Goal: Task Accomplishment & Management: Manage account settings

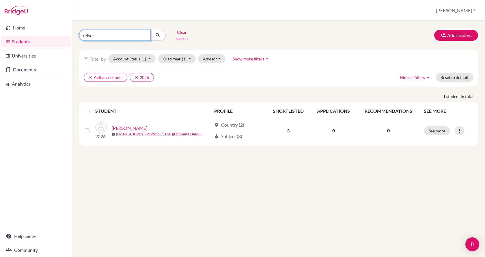
drag, startPoint x: 127, startPoint y: 34, endPoint x: 83, endPoint y: 34, distance: 43.0
click at [83, 34] on input "reiser" at bounding box center [115, 35] width 72 height 11
type input "balint"
click button "submit" at bounding box center [158, 35] width 15 height 11
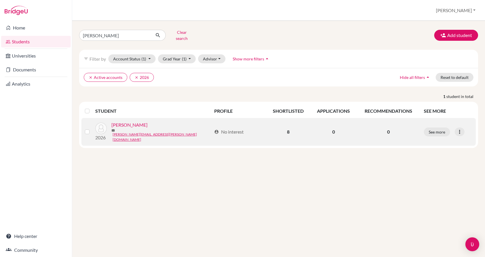
click at [122, 123] on link "[PERSON_NAME]" at bounding box center [130, 124] width 36 height 7
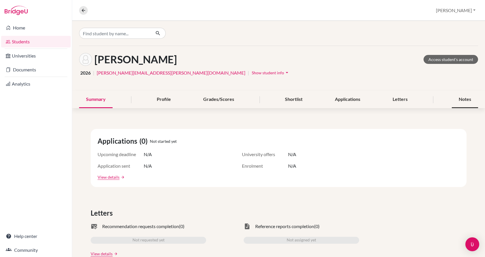
click at [457, 101] on div "Notes" at bounding box center [465, 99] width 26 height 17
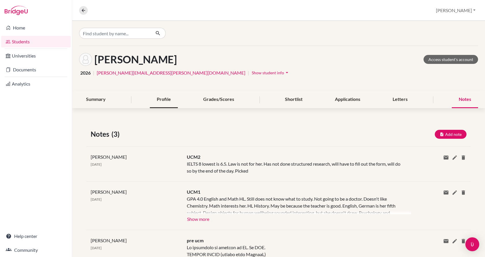
click at [155, 97] on div "Profile" at bounding box center [164, 99] width 28 height 17
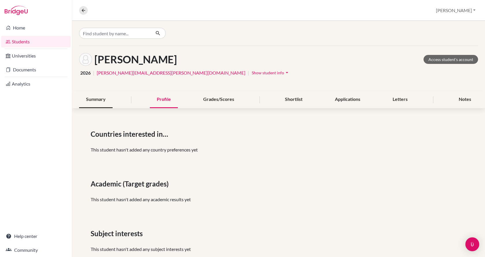
click at [100, 97] on div "Summary" at bounding box center [96, 99] width 34 height 17
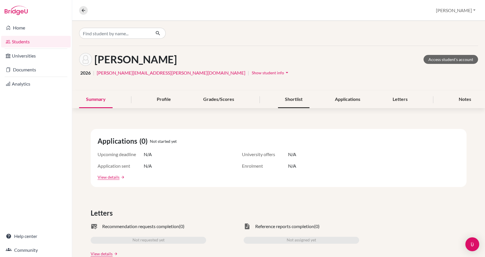
click at [290, 100] on div "Shortlist" at bounding box center [293, 99] width 31 height 17
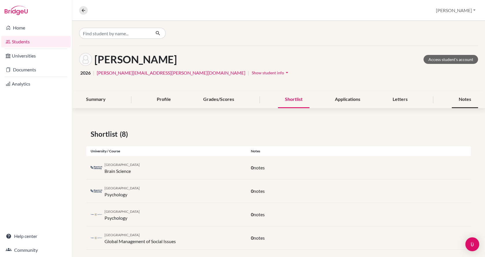
click at [456, 101] on div "Notes" at bounding box center [465, 99] width 26 height 17
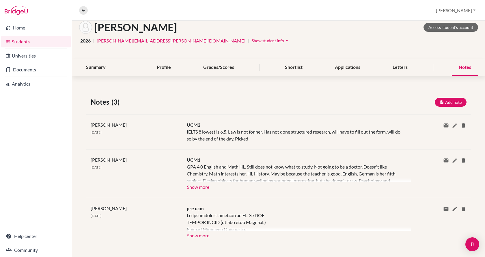
scroll to position [35, 0]
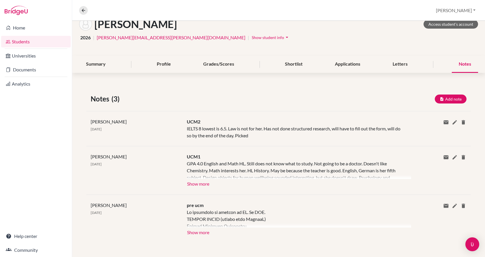
click at [266, 134] on div "UCM2 IELTS 8 lowest is 6.5. Law is not for her. Has not done structured researc…" at bounding box center [295, 128] width 224 height 21
click at [201, 182] on button "Show more" at bounding box center [198, 183] width 23 height 9
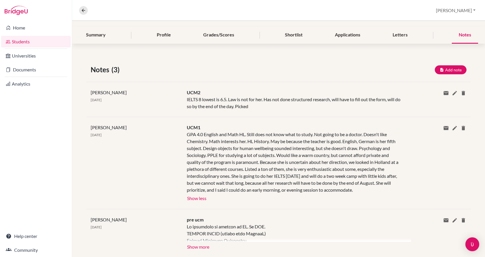
scroll to position [79, 0]
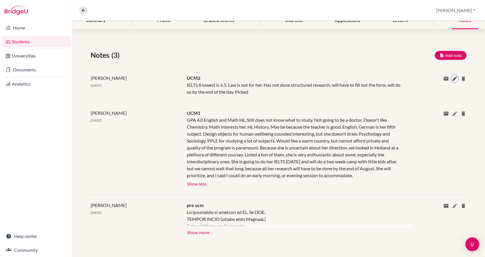
click at [452, 81] on icon at bounding box center [455, 79] width 6 height 6
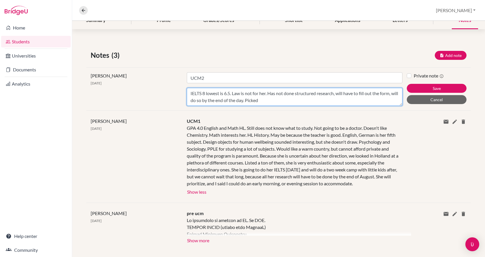
click at [310, 100] on textarea "IELTS 8 lowest is 6.5. Law is not for her. Has not done structured research, wi…" at bounding box center [295, 97] width 216 height 18
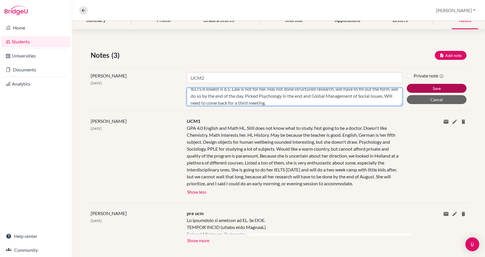
type textarea "IELTS 8 lowest is 6.5. Law is not for her. Has not done structured research, wi…"
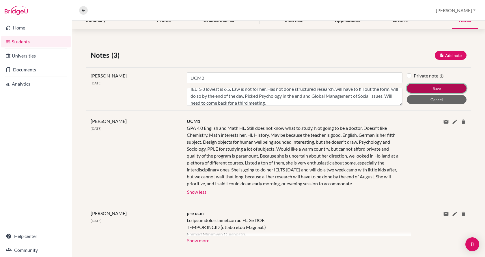
click at [422, 88] on button "Save" at bounding box center [437, 88] width 60 height 9
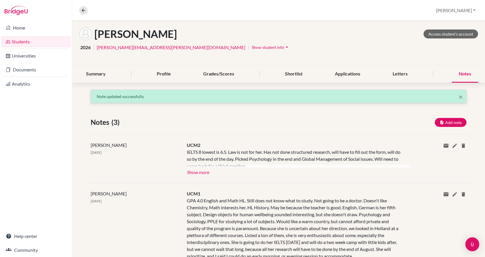
scroll to position [21, 0]
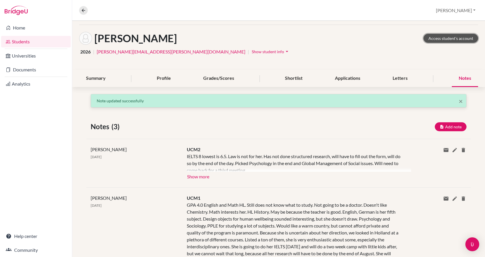
click at [452, 36] on link "Access student's account" at bounding box center [451, 38] width 55 height 9
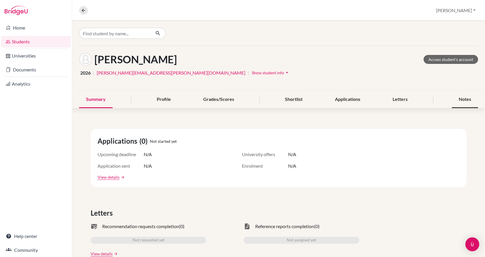
click at [464, 98] on div "Notes" at bounding box center [465, 99] width 26 height 17
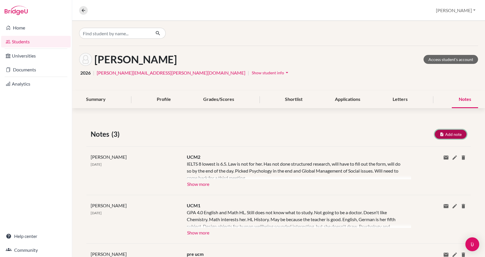
click at [443, 134] on button "Add note" at bounding box center [451, 134] width 32 height 9
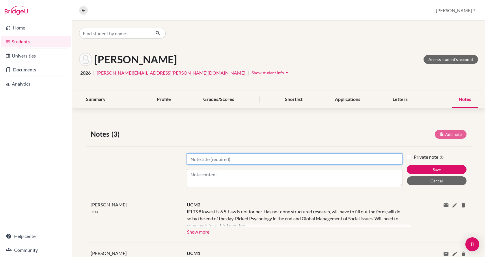
click at [235, 162] on input "Title" at bounding box center [295, 158] width 216 height 11
type input "UCM3"
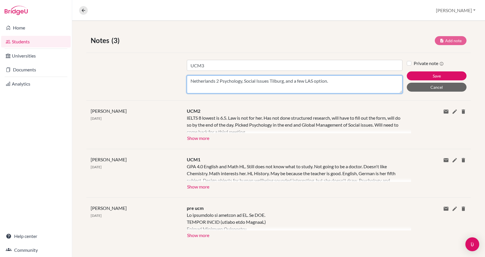
scroll to position [96, 0]
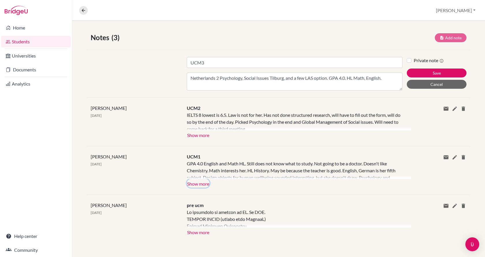
click at [201, 182] on button "Show more" at bounding box center [198, 183] width 23 height 9
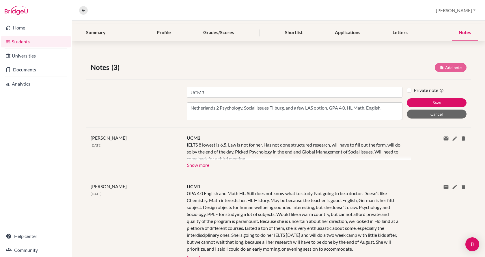
scroll to position [53, 0]
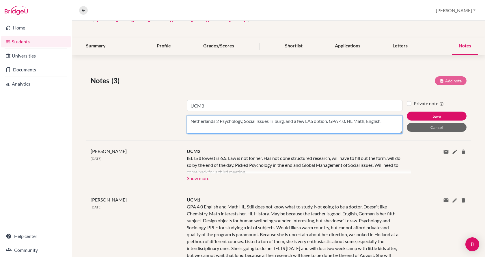
click at [386, 120] on textarea "Netherlands 2 Psychology, Social Issues Tilburg, and a few LAS option. GPA 4.0.…" at bounding box center [295, 125] width 216 height 18
type textarea "Netherlands 2 Psychology, Social Issues Tilburg, and a few LAS option. GPA 4.0.…"
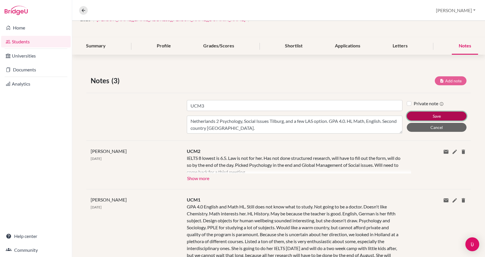
click at [419, 116] on button "Save" at bounding box center [437, 116] width 60 height 9
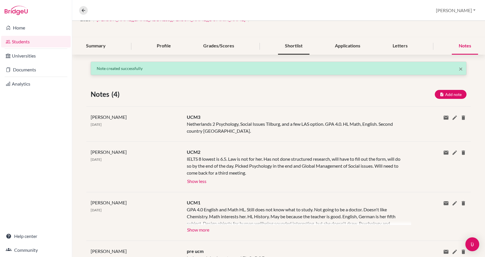
click at [290, 44] on div "Shortlist" at bounding box center [293, 46] width 31 height 17
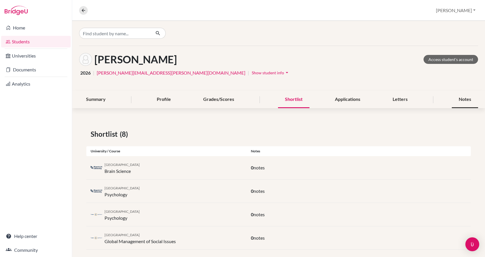
click at [457, 98] on div "Notes" at bounding box center [465, 99] width 26 height 17
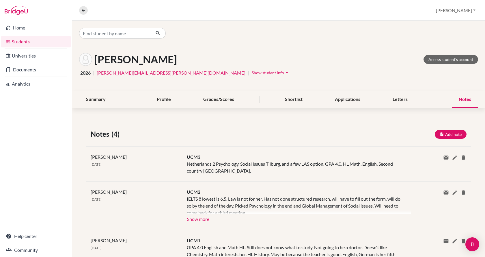
click at [226, 170] on div "UCM3 Netherlands 2 Psychology, Social Issues Tilburg, and a few LAS option. GPA…" at bounding box center [295, 163] width 224 height 21
click at [442, 56] on link "Access student's account" at bounding box center [451, 59] width 55 height 9
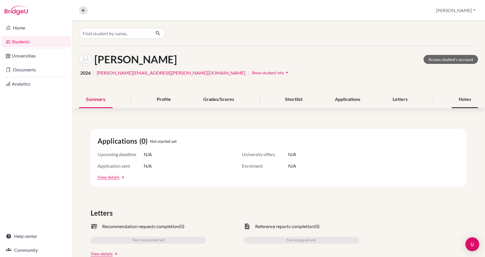
click at [467, 96] on div "Notes" at bounding box center [465, 99] width 26 height 17
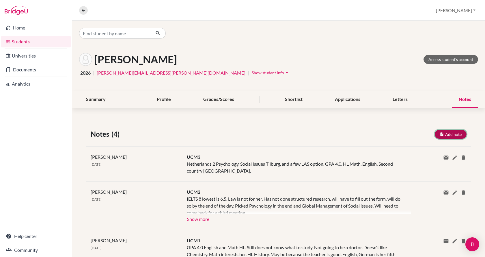
click at [452, 131] on button "Add note" at bounding box center [451, 134] width 32 height 9
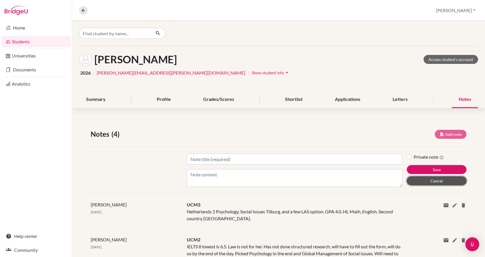
click at [447, 180] on button "Cancel" at bounding box center [437, 180] width 60 height 9
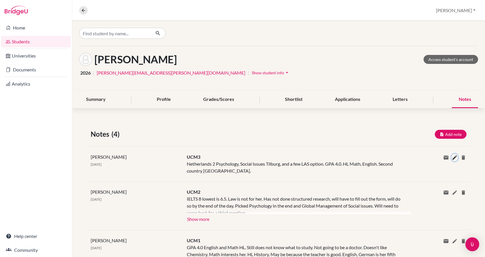
click at [452, 157] on icon at bounding box center [455, 158] width 6 height 6
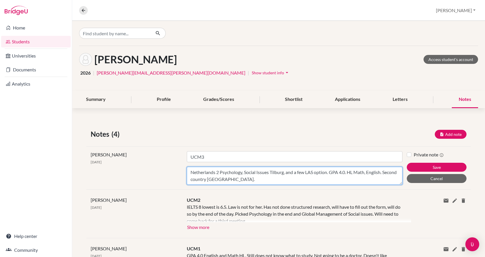
click at [315, 180] on textarea "Netherlands 2 Psychology, Social Issues Tilburg, and a few LAS option. GPA 4.0.…" at bounding box center [295, 176] width 216 height 18
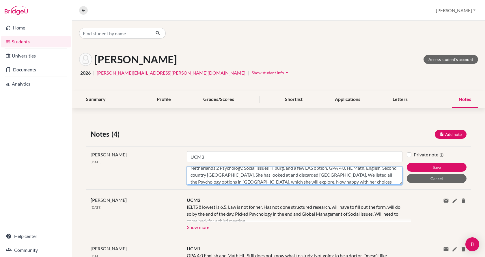
scroll to position [11, 0]
type textarea "Netherlands 2 Psychology, Social Issues Tilburg, and a few LAS option. GPA 4.0.…"
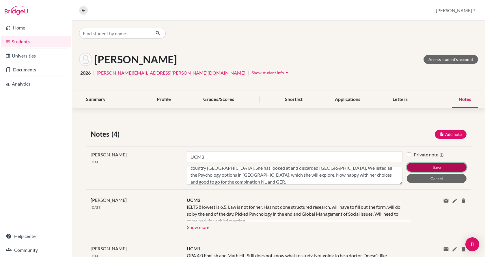
click at [427, 168] on button "Save" at bounding box center [437, 167] width 60 height 9
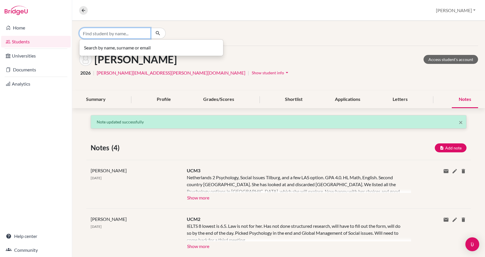
click at [105, 35] on input "Find student by name..." at bounding box center [115, 33] width 72 height 11
type input "bartok"
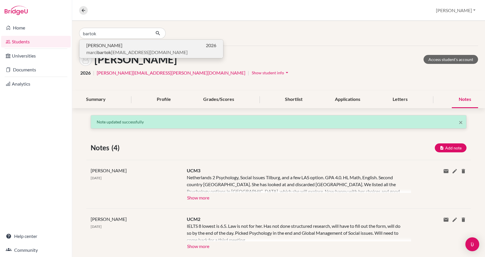
click at [109, 47] on span "Márton Bartók" at bounding box center [104, 45] width 36 height 7
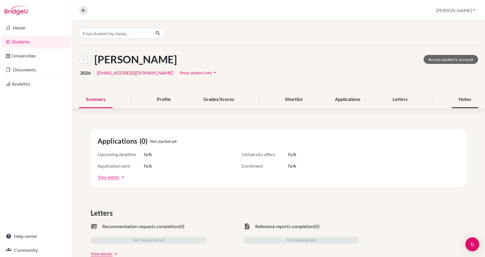
click at [458, 100] on div "Notes" at bounding box center [465, 99] width 26 height 17
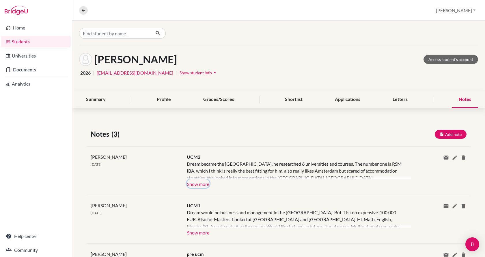
click at [194, 186] on button "Show more" at bounding box center [198, 183] width 23 height 9
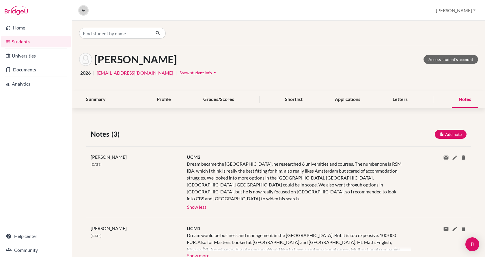
click at [85, 10] on icon at bounding box center [83, 10] width 5 height 5
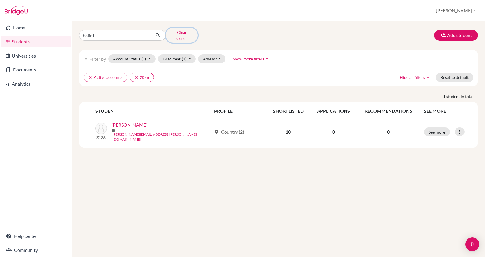
click at [184, 33] on button "Clear search" at bounding box center [182, 35] width 32 height 15
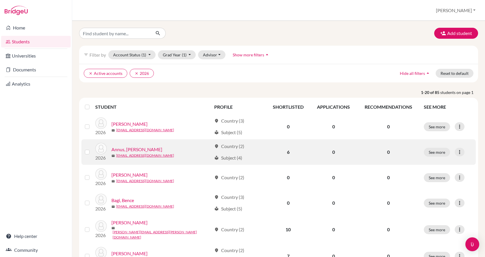
click at [125, 148] on link "Annus, Dorottya" at bounding box center [137, 149] width 51 height 7
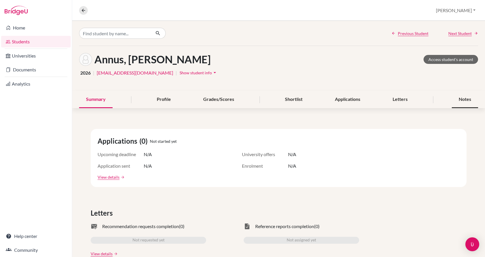
click at [465, 100] on div "Notes" at bounding box center [465, 99] width 26 height 17
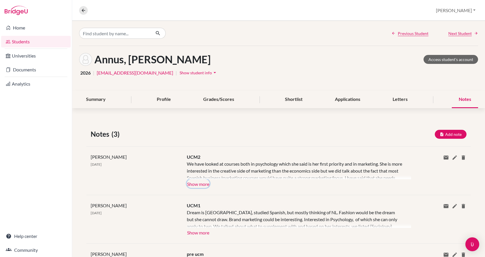
click at [201, 183] on button "Show more" at bounding box center [198, 183] width 23 height 9
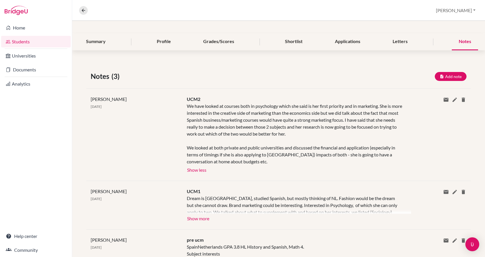
scroll to position [87, 0]
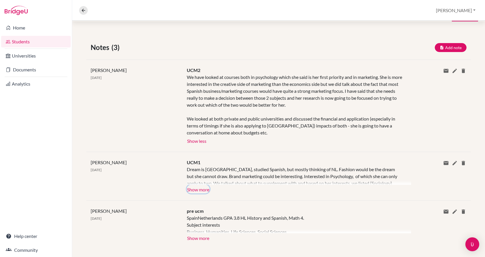
click at [203, 188] on button "Show more" at bounding box center [198, 189] width 23 height 9
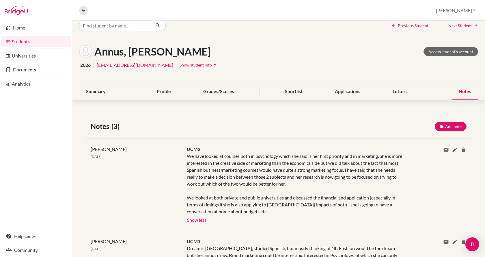
scroll to position [0, 0]
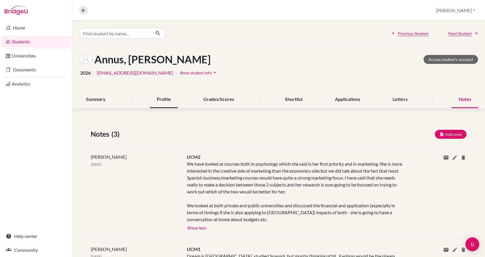
click at [162, 101] on div "Profile" at bounding box center [164, 99] width 28 height 17
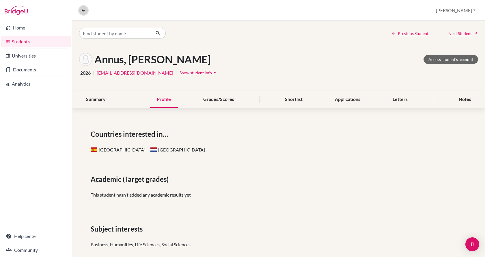
click at [85, 11] on icon at bounding box center [83, 10] width 5 height 5
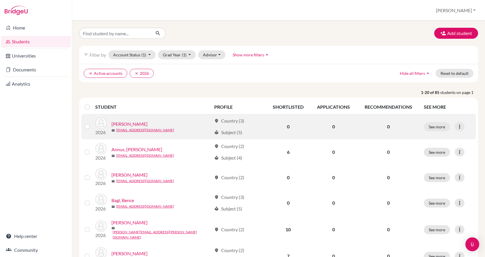
click at [137, 123] on link "Ábrahám, Emma" at bounding box center [130, 123] width 36 height 7
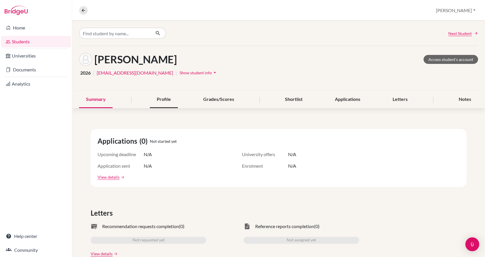
click at [152, 99] on div "Profile" at bounding box center [164, 99] width 28 height 17
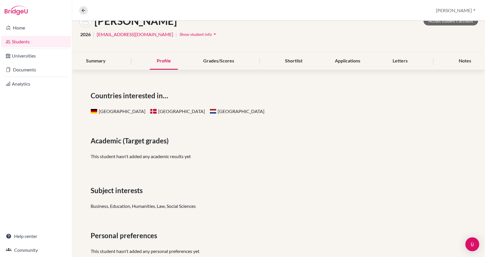
scroll to position [26, 0]
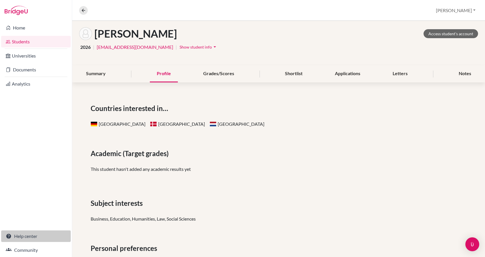
click at [29, 237] on link "Help center" at bounding box center [36, 236] width 70 height 12
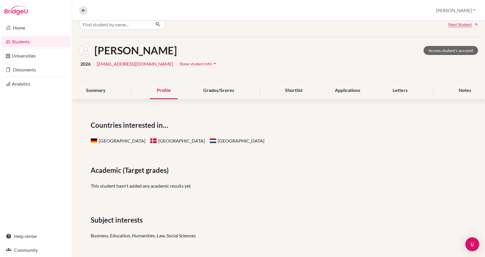
scroll to position [0, 0]
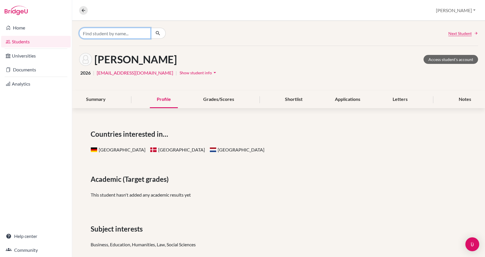
click at [106, 30] on input "Find student by name..." at bounding box center [115, 33] width 72 height 11
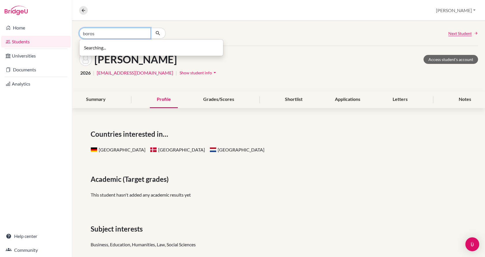
type input "boros"
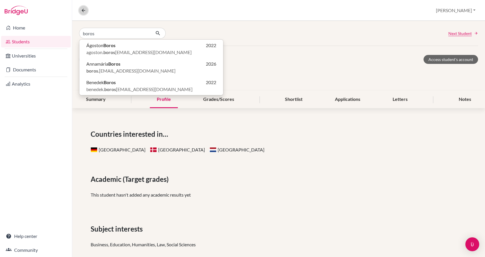
click at [84, 11] on icon at bounding box center [83, 10] width 5 height 5
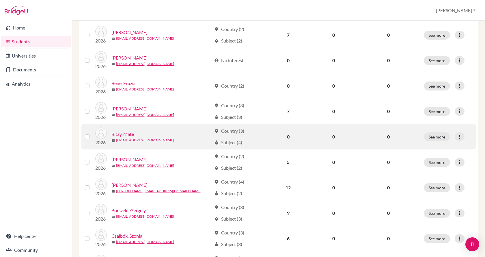
scroll to position [231, 0]
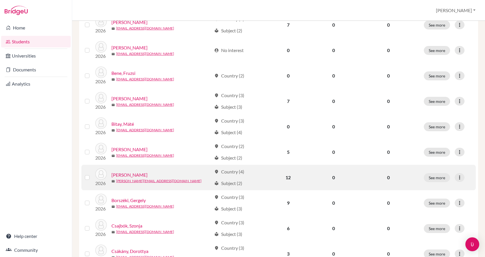
click at [140, 171] on link "Boros, Annamária" at bounding box center [130, 174] width 36 height 7
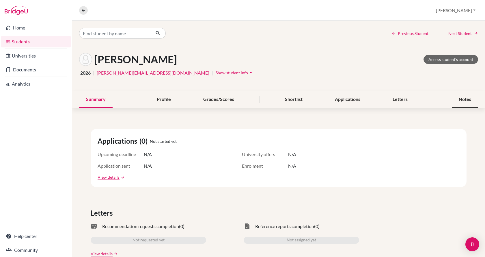
click at [461, 99] on div "Notes" at bounding box center [465, 99] width 26 height 17
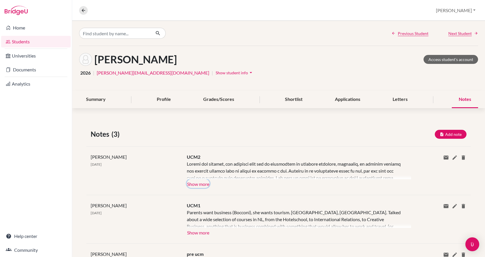
click at [199, 182] on button "Show more" at bounding box center [198, 183] width 23 height 9
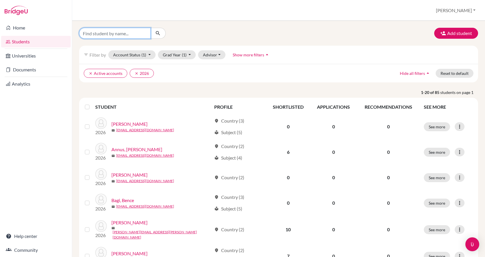
click at [136, 35] on input "Find student by name..." at bounding box center [115, 33] width 72 height 11
type input "borszeki"
click button "submit" at bounding box center [158, 33] width 15 height 11
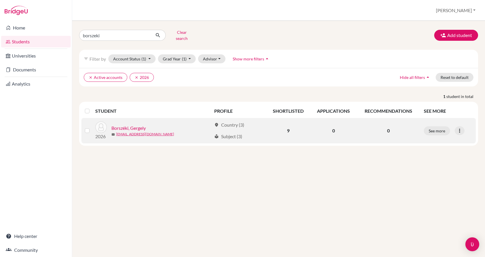
click at [143, 125] on link "Borszéki, Gergely" at bounding box center [129, 128] width 34 height 7
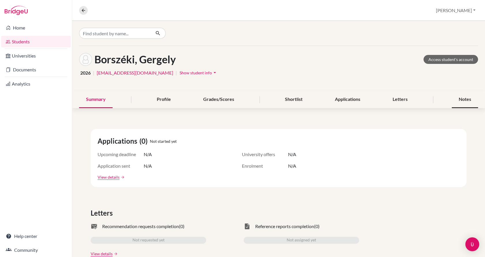
click at [463, 101] on div "Notes" at bounding box center [465, 99] width 26 height 17
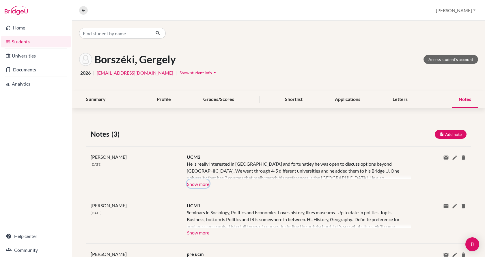
click at [203, 182] on button "Show more" at bounding box center [198, 183] width 23 height 9
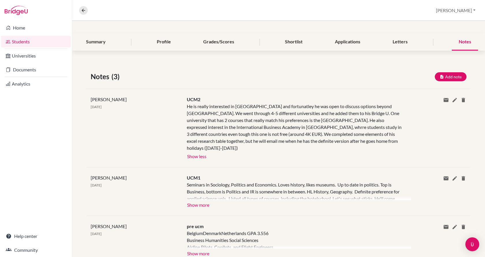
scroll to position [58, 0]
click at [193, 203] on button "Show more" at bounding box center [198, 204] width 23 height 9
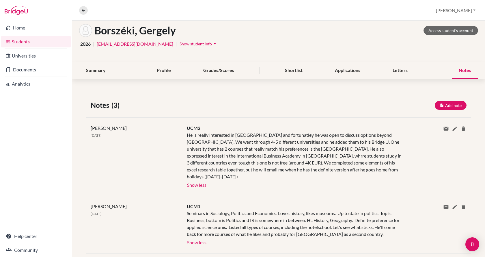
scroll to position [0, 0]
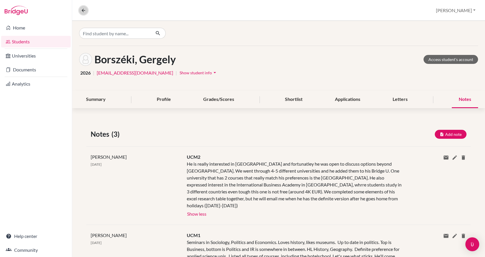
click at [83, 8] on icon at bounding box center [83, 10] width 5 height 5
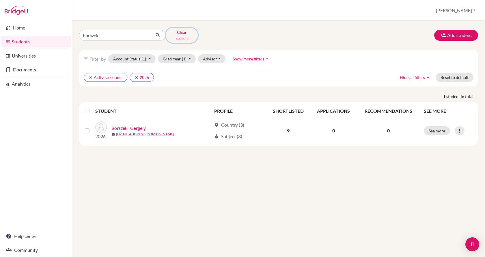
click at [192, 33] on button "Clear search" at bounding box center [182, 35] width 32 height 15
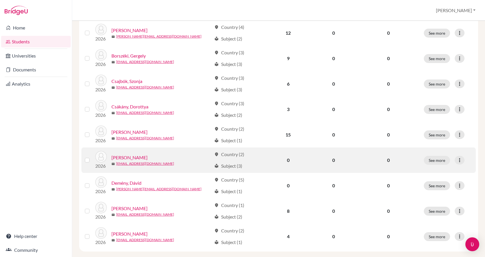
scroll to position [404, 0]
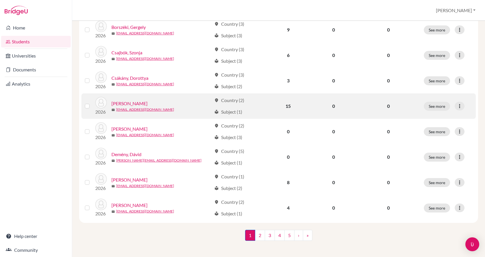
click at [140, 101] on link "Csaplár, György" at bounding box center [130, 103] width 36 height 7
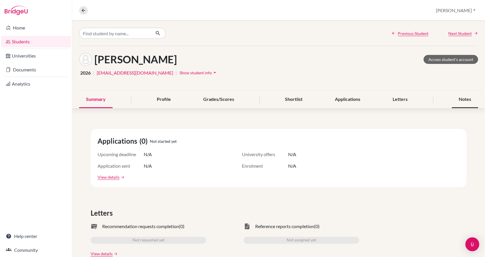
click at [458, 96] on div "Notes" at bounding box center [465, 99] width 26 height 17
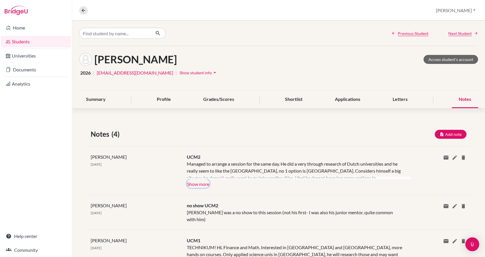
click at [196, 182] on button "Show more" at bounding box center [198, 183] width 23 height 9
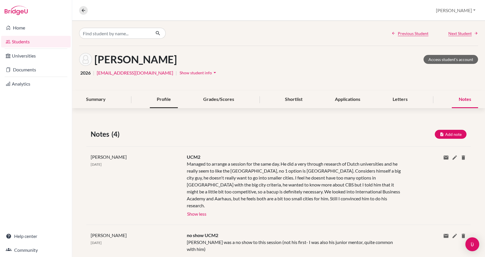
click at [163, 99] on div "Profile" at bounding box center [164, 99] width 28 height 17
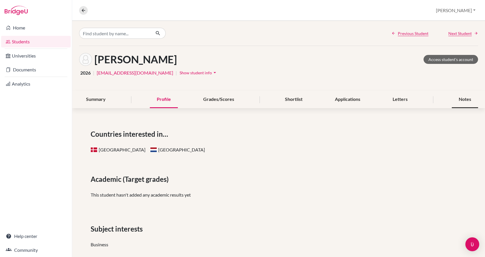
click at [461, 97] on div "Notes" at bounding box center [465, 99] width 26 height 17
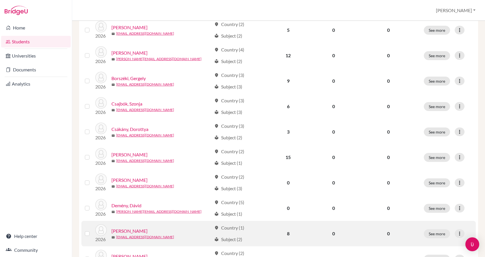
scroll to position [404, 0]
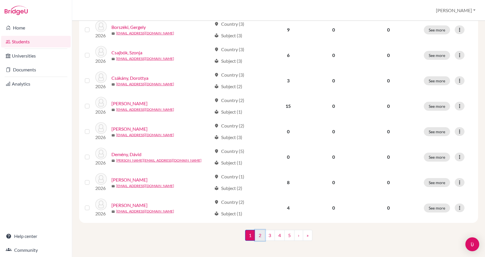
click at [259, 234] on link "2" at bounding box center [260, 235] width 10 height 11
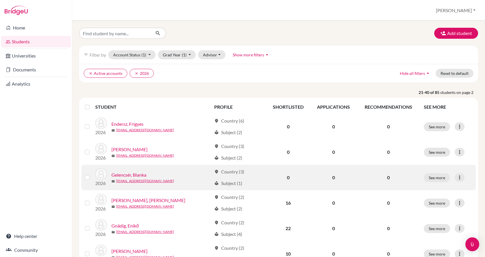
click at [140, 173] on link "Gelencsér, Blanka" at bounding box center [129, 174] width 35 height 7
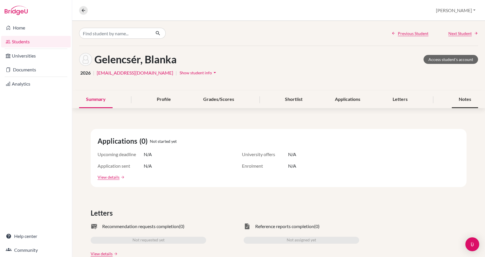
click at [463, 100] on div "Notes" at bounding box center [465, 99] width 26 height 17
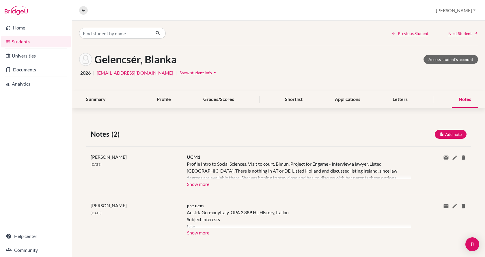
click at [181, 74] on span "Show student info" at bounding box center [196, 72] width 32 height 5
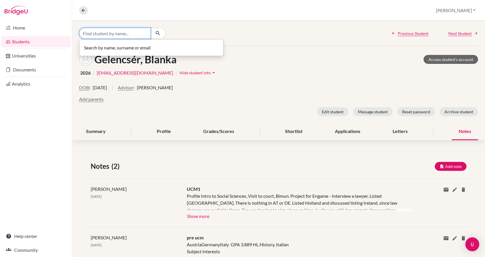
click at [100, 29] on input "Find student by name..." at bounding box center [115, 33] width 72 height 11
click at [84, 8] on icon at bounding box center [83, 10] width 5 height 5
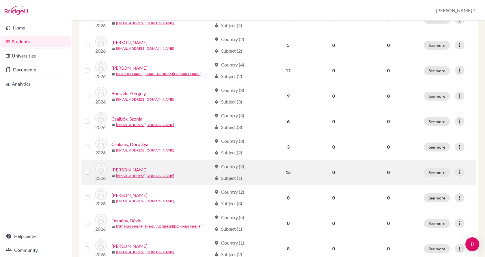
scroll to position [404, 0]
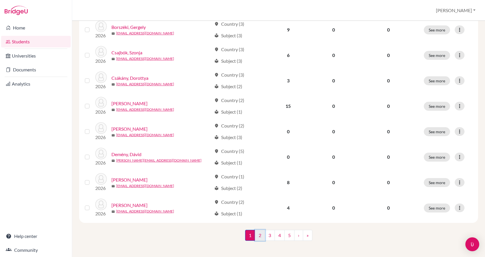
click at [258, 233] on link "2" at bounding box center [260, 235] width 10 height 11
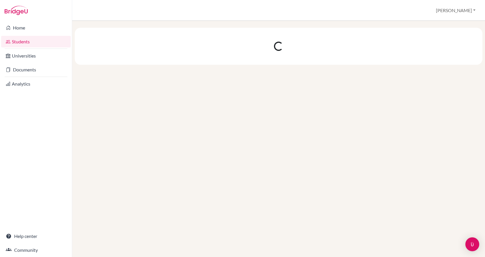
scroll to position [0, 0]
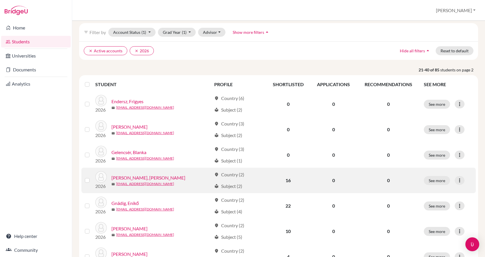
scroll to position [29, 0]
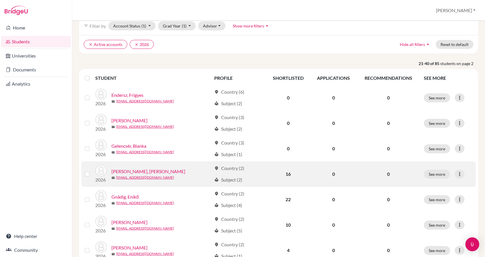
click at [129, 171] on link "Georgiu, Árisz" at bounding box center [149, 171] width 74 height 7
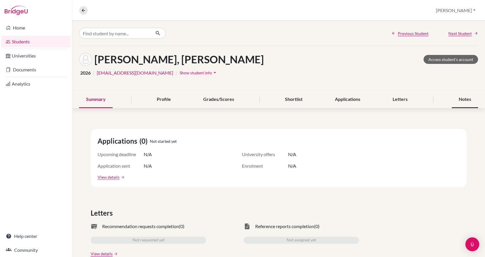
click at [461, 95] on div "Notes" at bounding box center [465, 99] width 26 height 17
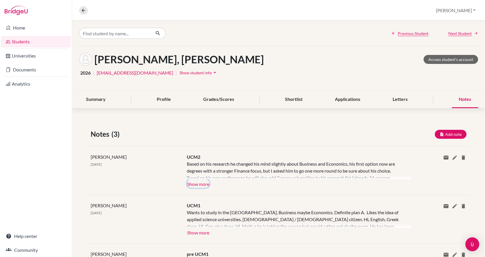
click at [202, 182] on button "Show more" at bounding box center [198, 183] width 23 height 9
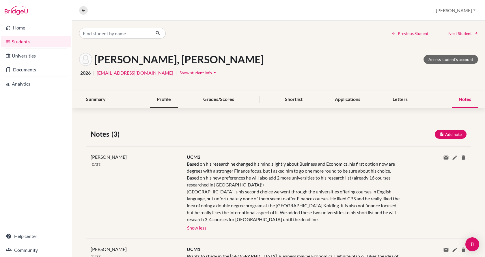
click at [155, 99] on div "Profile" at bounding box center [164, 99] width 28 height 17
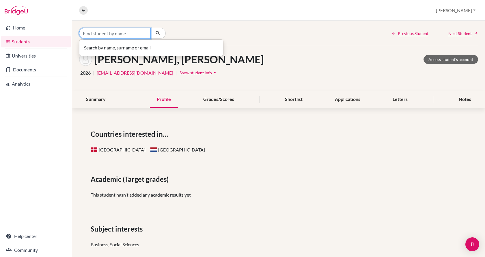
click at [101, 31] on input "Find student by name..." at bounding box center [115, 33] width 72 height 11
drag, startPoint x: 120, startPoint y: 35, endPoint x: 42, endPoint y: 30, distance: 78.2
click at [42, 30] on div "Home Students Universities Documents Analytics Help center Community Overview S…" at bounding box center [242, 128] width 485 height 257
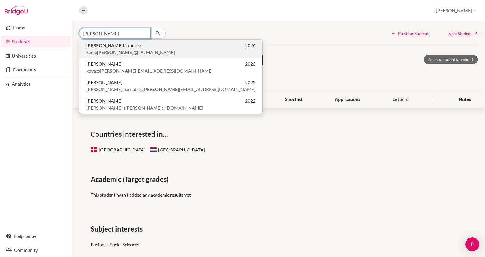
type input "ARON"
click at [126, 48] on p "Aron Kemecsei 2026" at bounding box center [170, 45] width 169 height 7
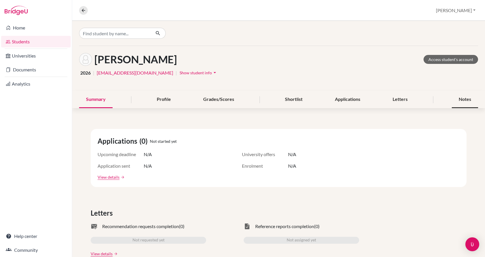
click at [460, 96] on div "Notes" at bounding box center [465, 99] width 26 height 17
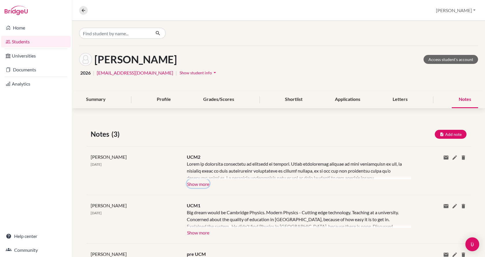
click at [198, 181] on button "Show more" at bounding box center [198, 183] width 23 height 9
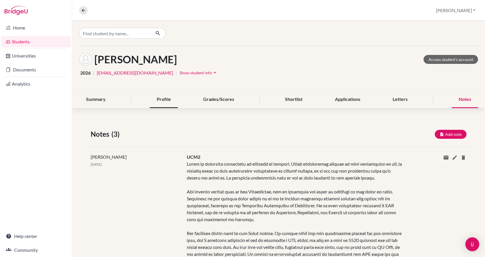
click at [160, 101] on div "Profile" at bounding box center [164, 99] width 28 height 17
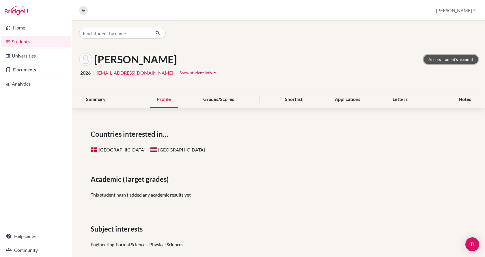
click at [432, 58] on link "Access student's account" at bounding box center [451, 59] width 55 height 9
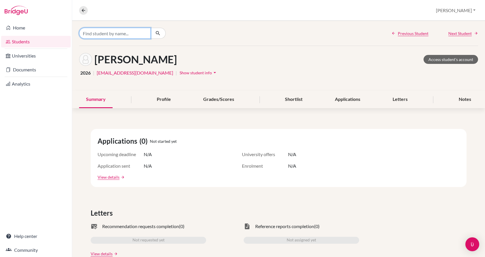
click at [106, 33] on input "Find student by name..." at bounding box center [115, 33] width 72 height 11
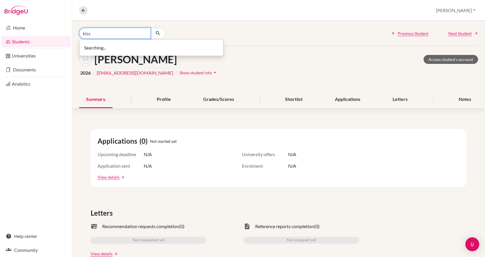
type input "kiss"
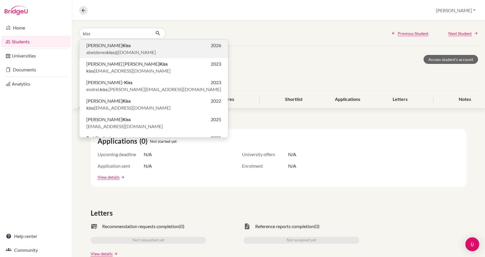
click at [106, 51] on span "abeldenes kiss @gmail.com" at bounding box center [121, 52] width 70 height 7
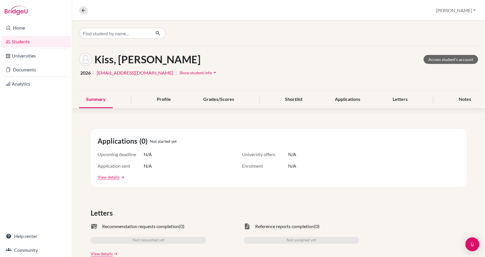
click at [180, 73] on span "Show student info" at bounding box center [196, 72] width 32 height 5
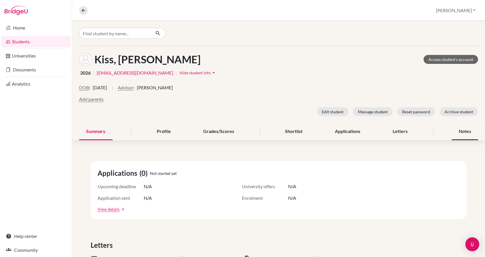
click at [459, 132] on div "Notes" at bounding box center [465, 131] width 26 height 17
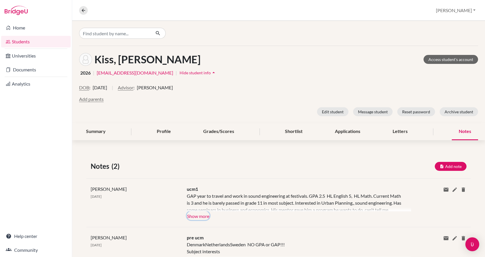
click at [203, 214] on button "Show more" at bounding box center [198, 215] width 23 height 9
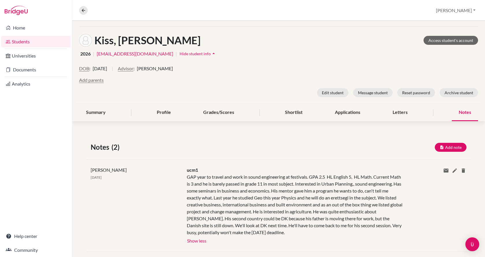
scroll to position [29, 0]
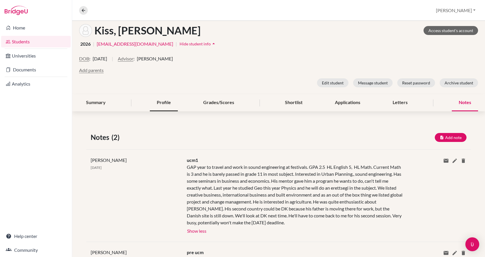
click at [156, 100] on div "Profile" at bounding box center [164, 102] width 28 height 17
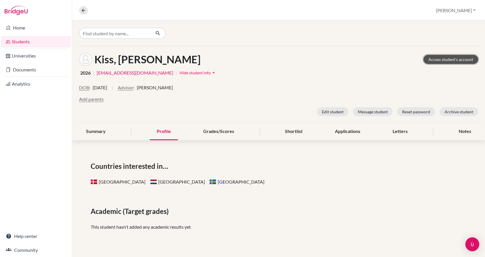
click at [452, 62] on link "Access student's account" at bounding box center [451, 59] width 55 height 9
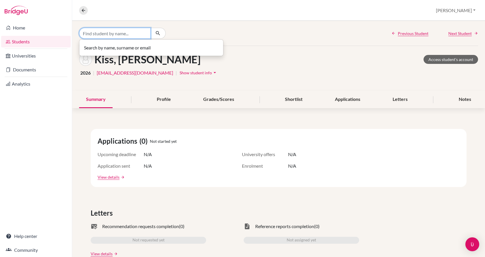
click at [128, 35] on input "Find student by name..." at bounding box center [115, 33] width 72 height 11
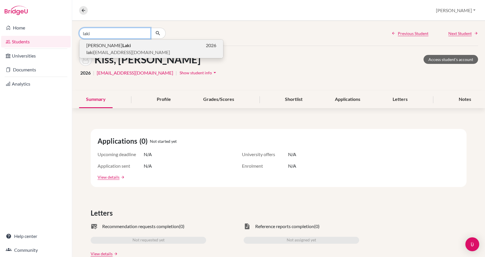
type input "laki"
click at [122, 49] on span "laki [EMAIL_ADDRESS][DOMAIN_NAME]" at bounding box center [128, 52] width 84 height 7
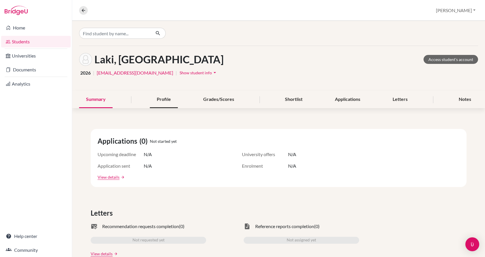
click at [166, 98] on div "Profile" at bounding box center [164, 99] width 28 height 17
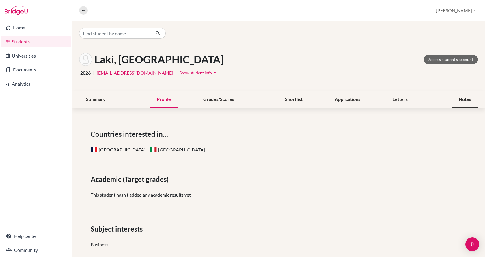
click at [456, 98] on div "Notes" at bounding box center [465, 99] width 26 height 17
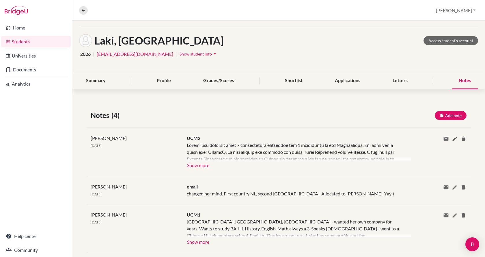
scroll to position [29, 0]
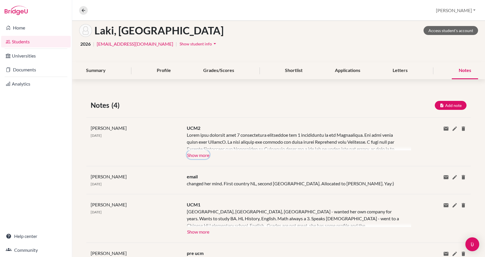
click at [200, 157] on button "Show more" at bounding box center [198, 154] width 23 height 9
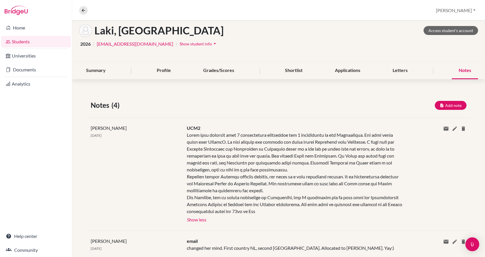
scroll to position [58, 0]
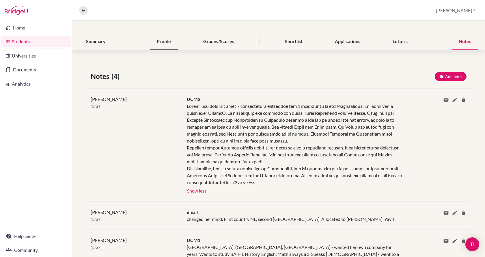
click at [157, 42] on div "Profile" at bounding box center [164, 41] width 28 height 17
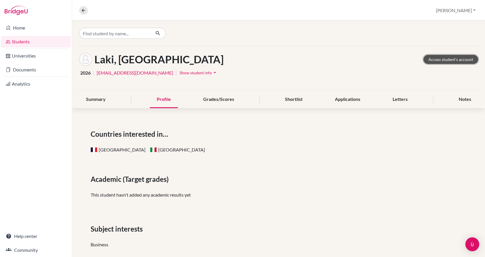
click at [447, 61] on link "Access student's account" at bounding box center [451, 59] width 55 height 9
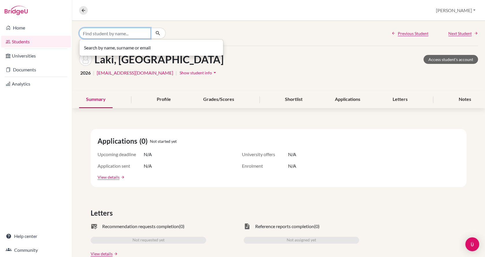
click at [98, 34] on input "Find student by name..." at bounding box center [115, 33] width 72 height 11
type input "[PERSON_NAME]"
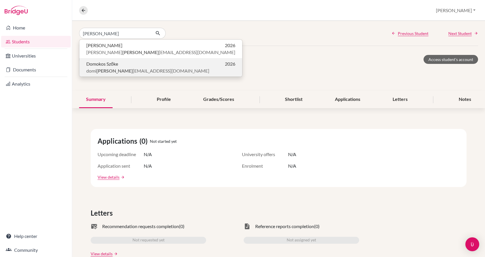
click at [107, 65] on span "Domokos Szőke" at bounding box center [102, 63] width 32 height 7
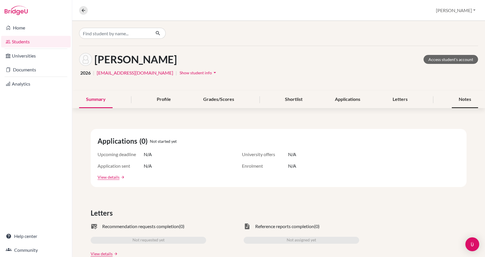
click at [452, 96] on div "Notes" at bounding box center [465, 99] width 26 height 17
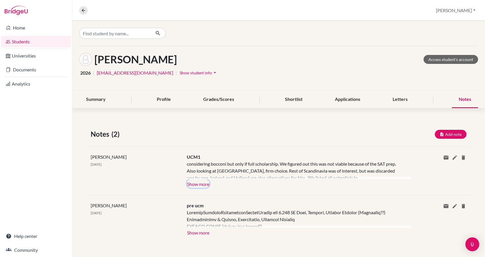
click at [198, 181] on button "Show more" at bounding box center [198, 183] width 23 height 9
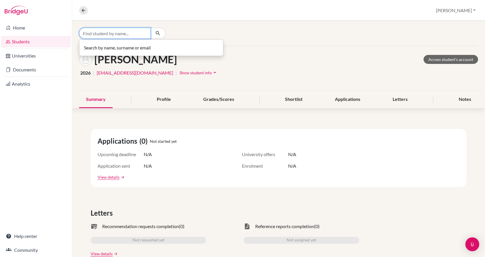
click at [123, 32] on input "Find student by name..." at bounding box center [115, 33] width 72 height 11
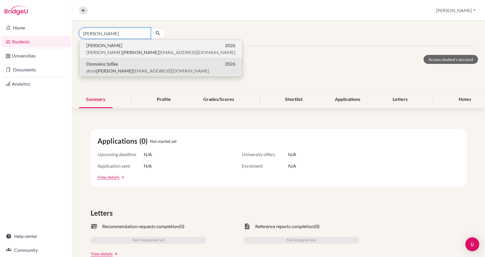
type input "[PERSON_NAME]"
click at [126, 50] on span "[PERSON_NAME] [EMAIL_ADDRESS][DOMAIN_NAME]" at bounding box center [160, 52] width 149 height 7
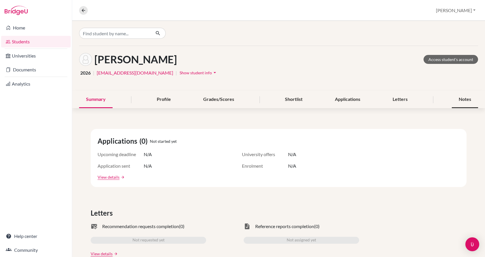
click at [454, 101] on div "Notes" at bounding box center [465, 99] width 26 height 17
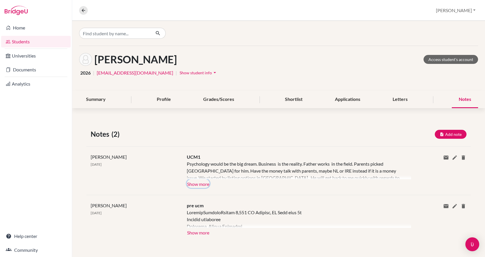
click at [192, 180] on button "Show more" at bounding box center [198, 183] width 23 height 9
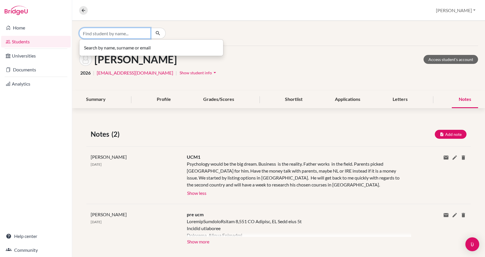
click at [92, 33] on input "Find student by name..." at bounding box center [115, 33] width 72 height 11
click at [449, 132] on button "Add note" at bounding box center [451, 134] width 32 height 9
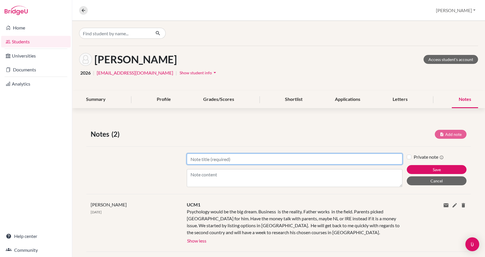
click at [327, 160] on input "Title" at bounding box center [295, 158] width 216 height 11
type input "UCM2"
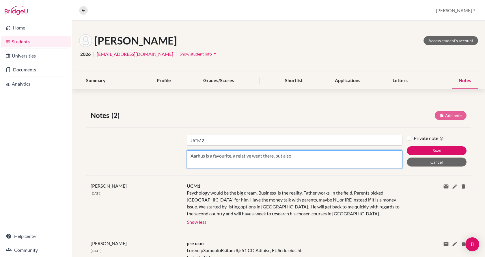
scroll to position [29, 0]
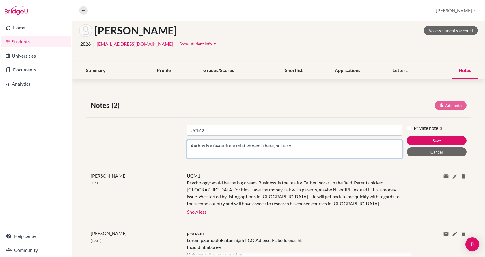
type textarea "Aarhus is a favourite, a relative went there, but also"
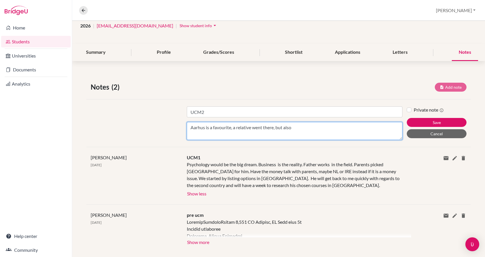
scroll to position [57, 0]
